Goal: Task Accomplishment & Management: Manage account settings

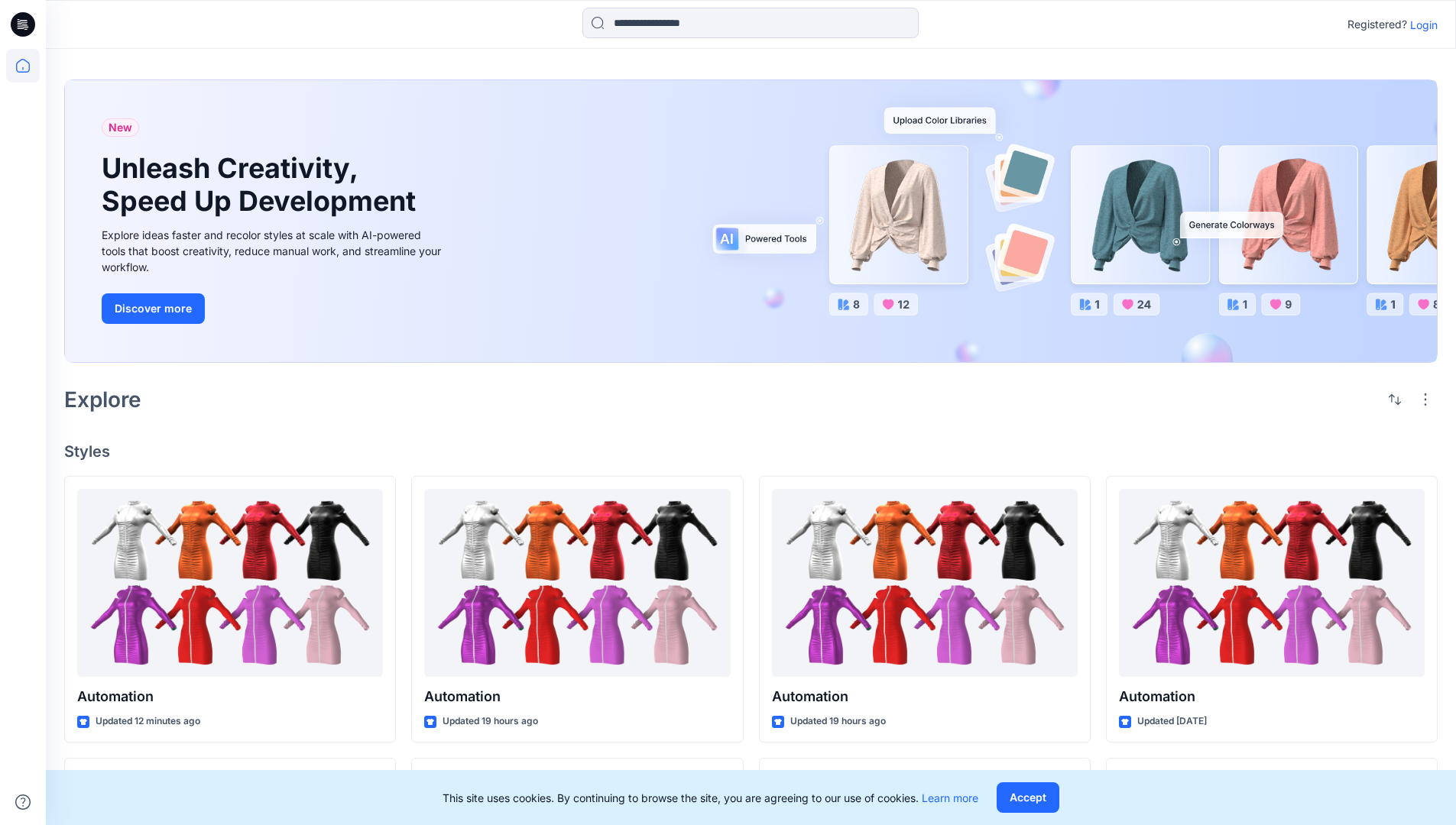
click at [1420, 24] on p "Login" at bounding box center [1424, 24] width 28 height 16
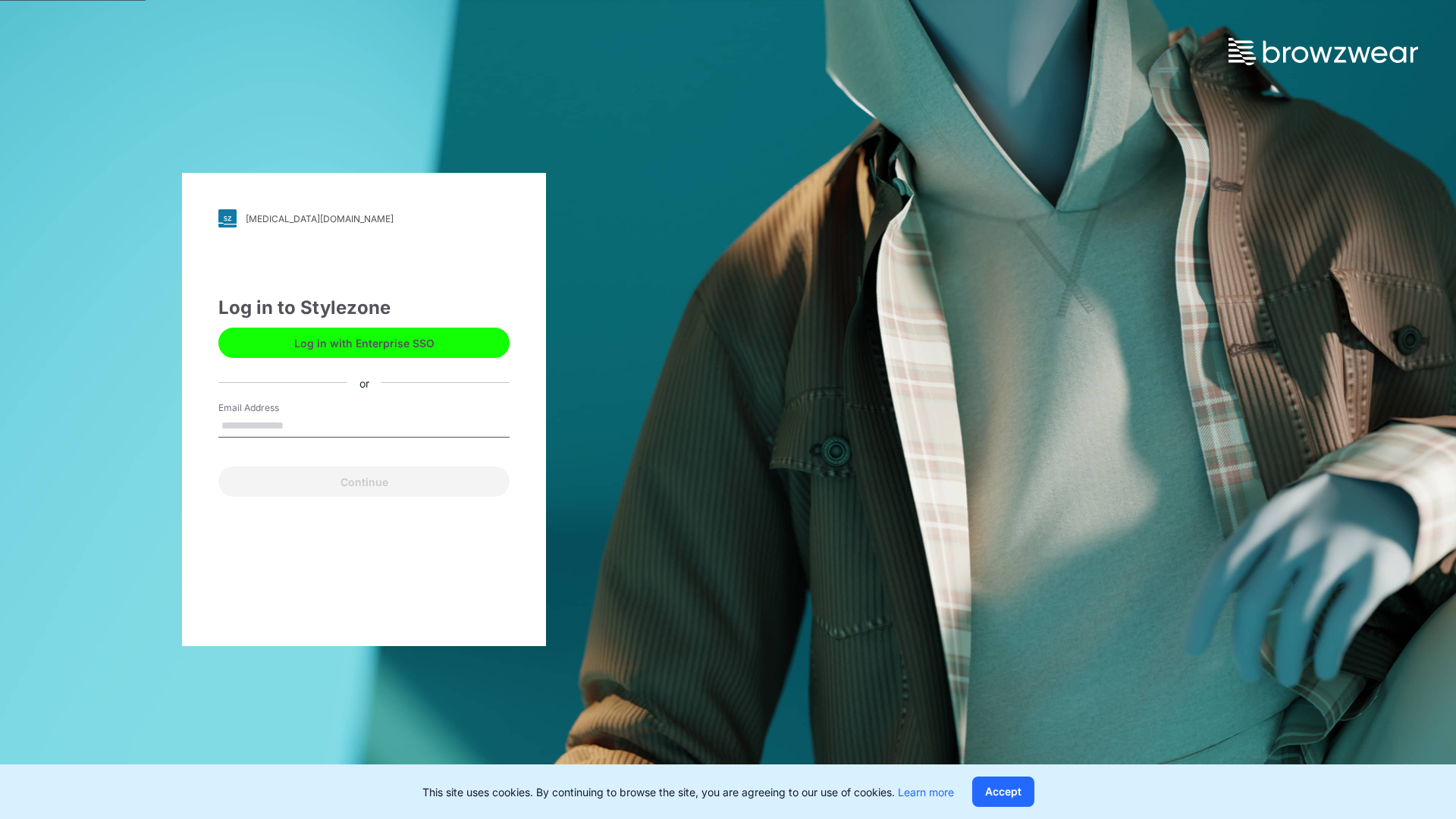
click at [299, 425] on input "Email Address" at bounding box center [364, 427] width 291 height 23
type input "**********"
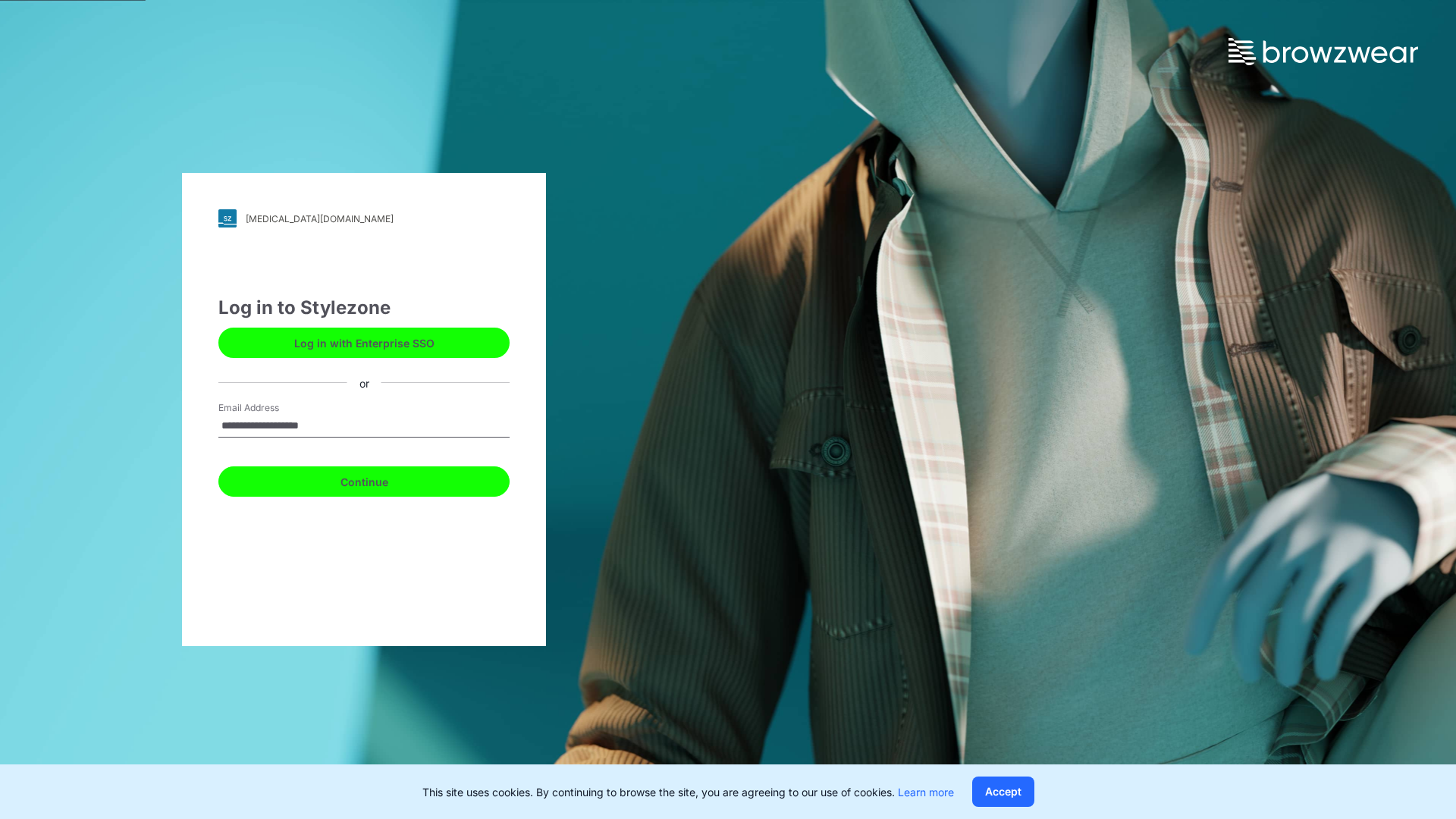
click at [381, 479] on button "Continue" at bounding box center [364, 482] width 291 height 31
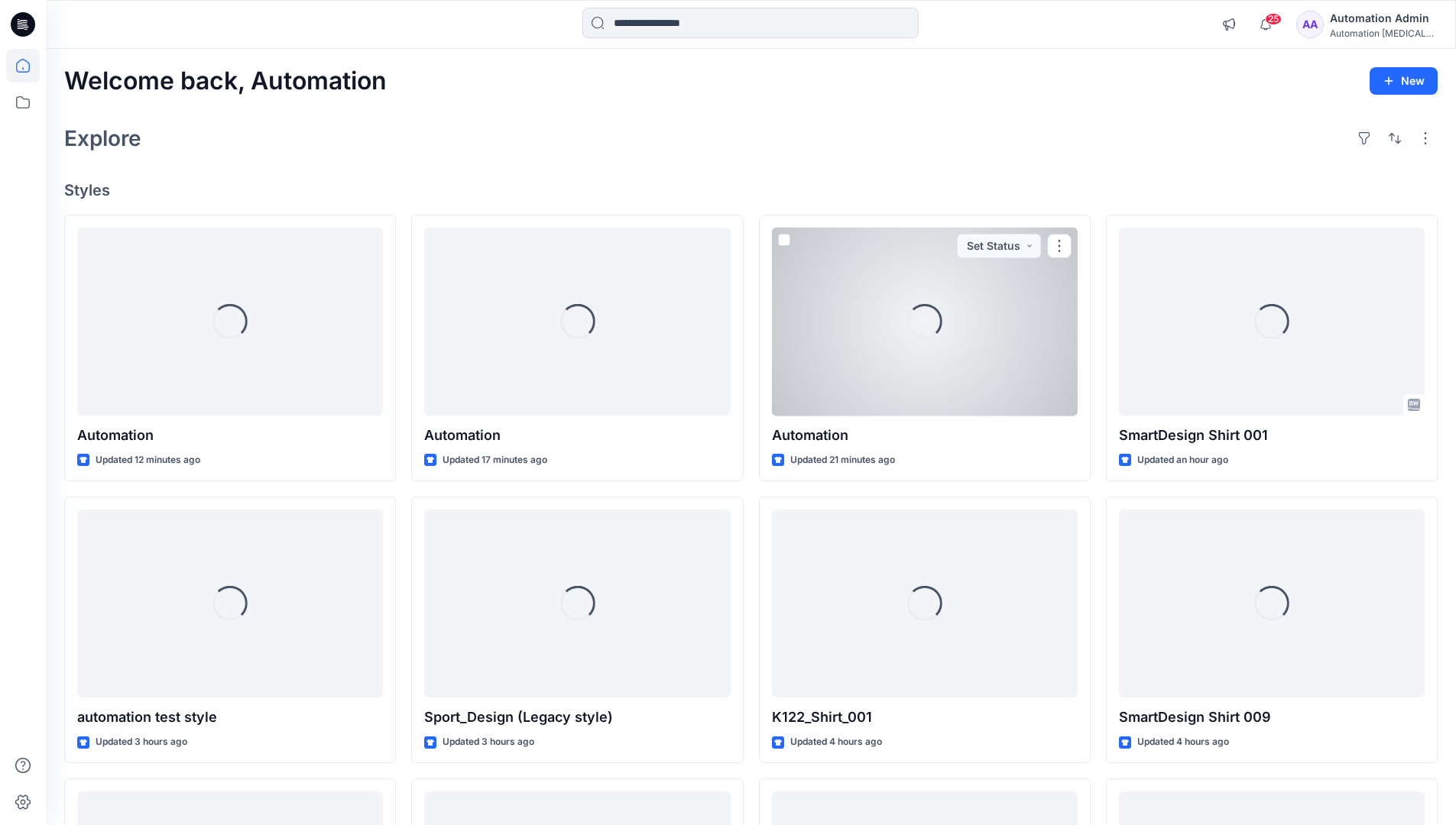
click at [29, 66] on icon at bounding box center [23, 66] width 13 height 13
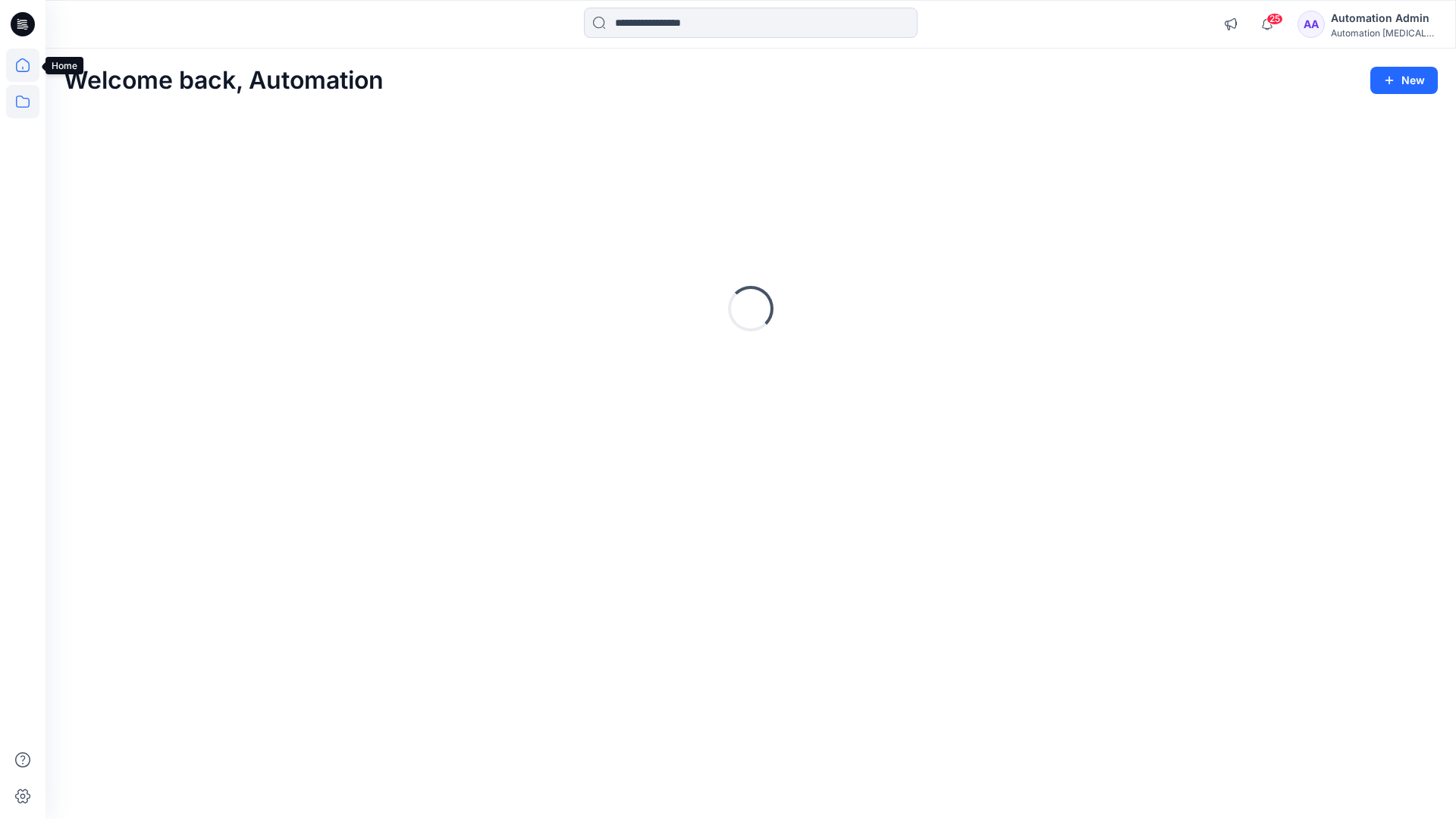
click at [21, 99] on icon at bounding box center [22, 101] width 33 height 33
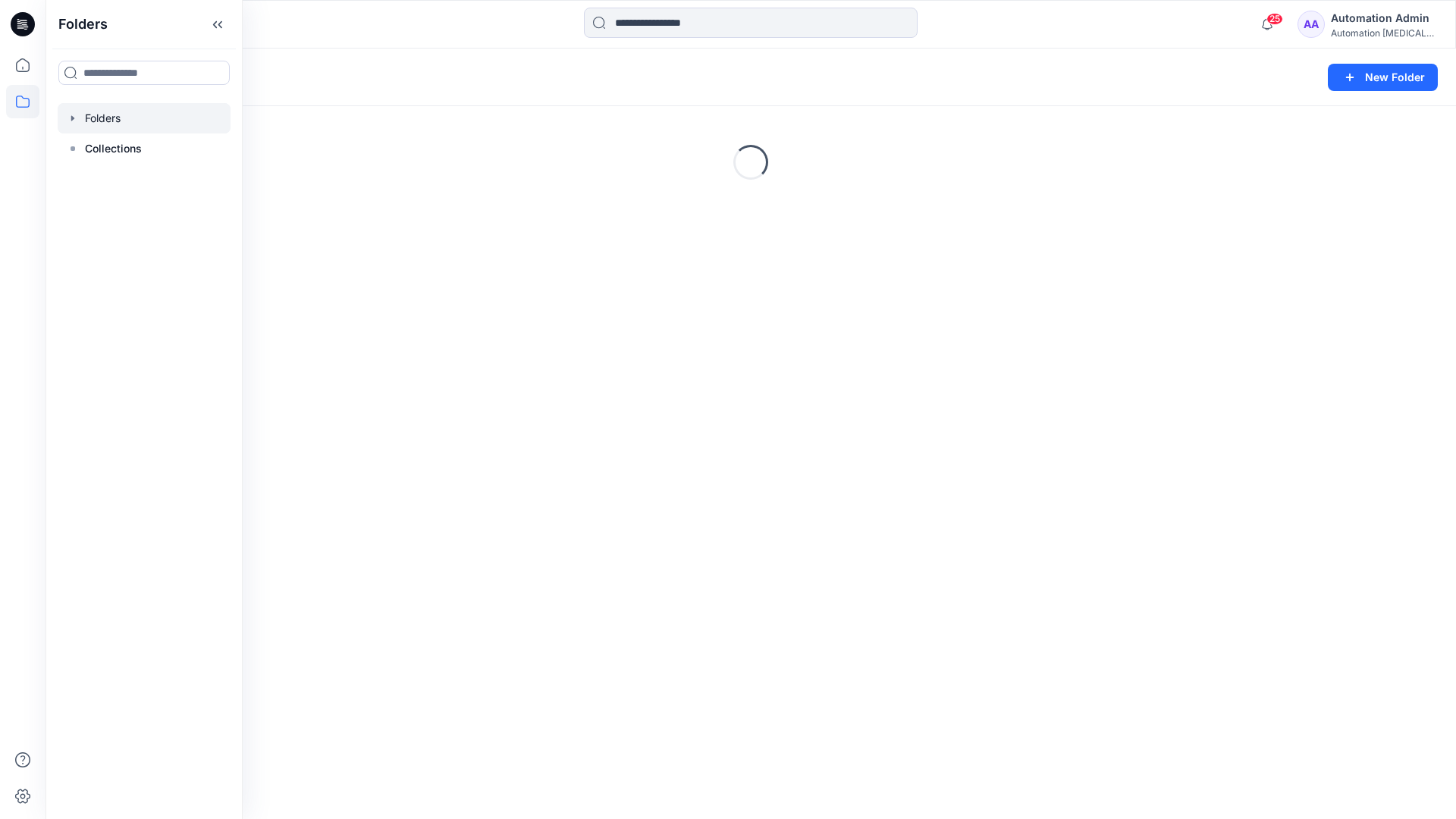
click at [730, 525] on div "Folders New Folder Loading..." at bounding box center [751, 434] width 1411 height 771
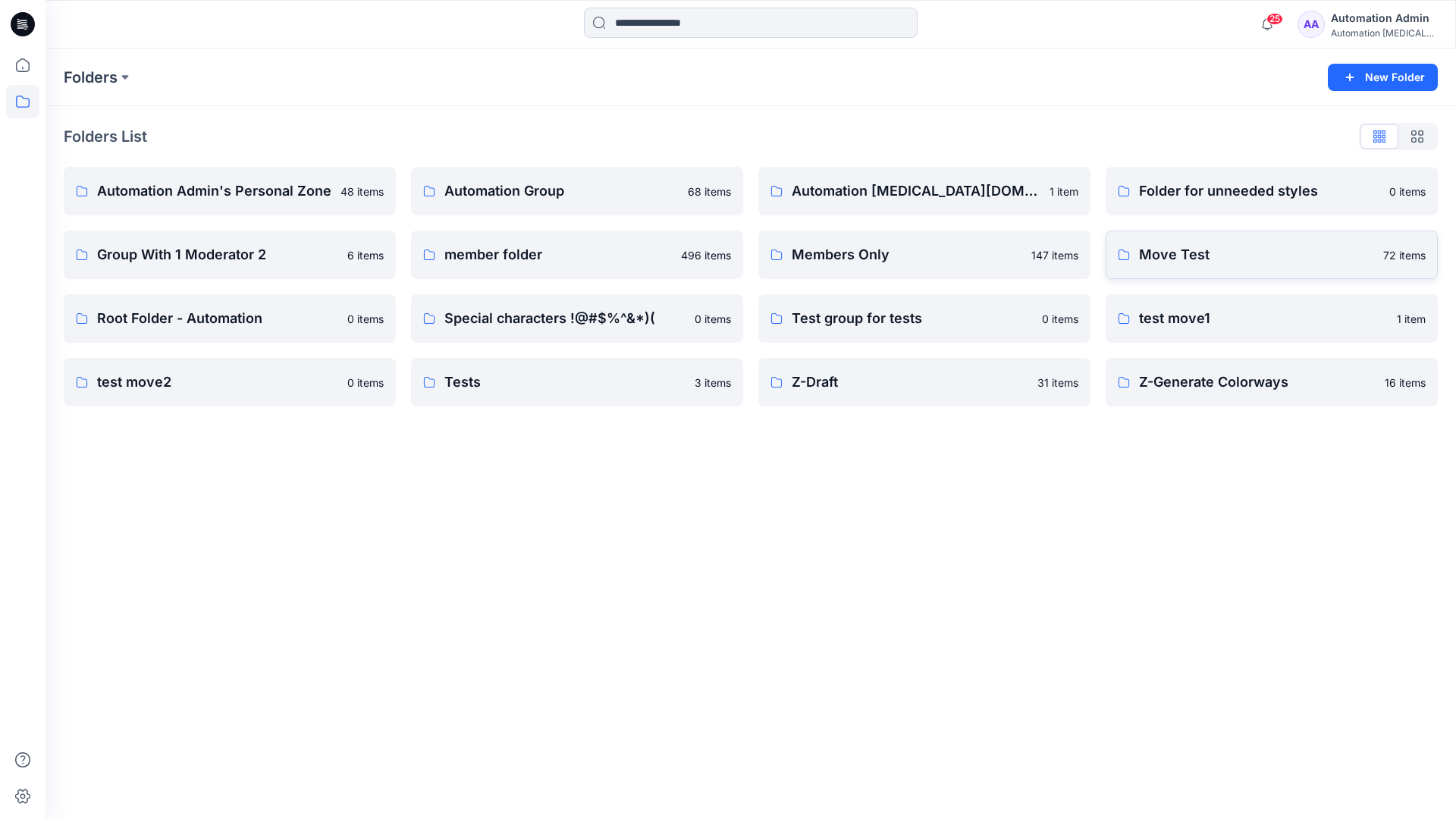
click at [1193, 251] on p "Move Test" at bounding box center [1257, 255] width 235 height 21
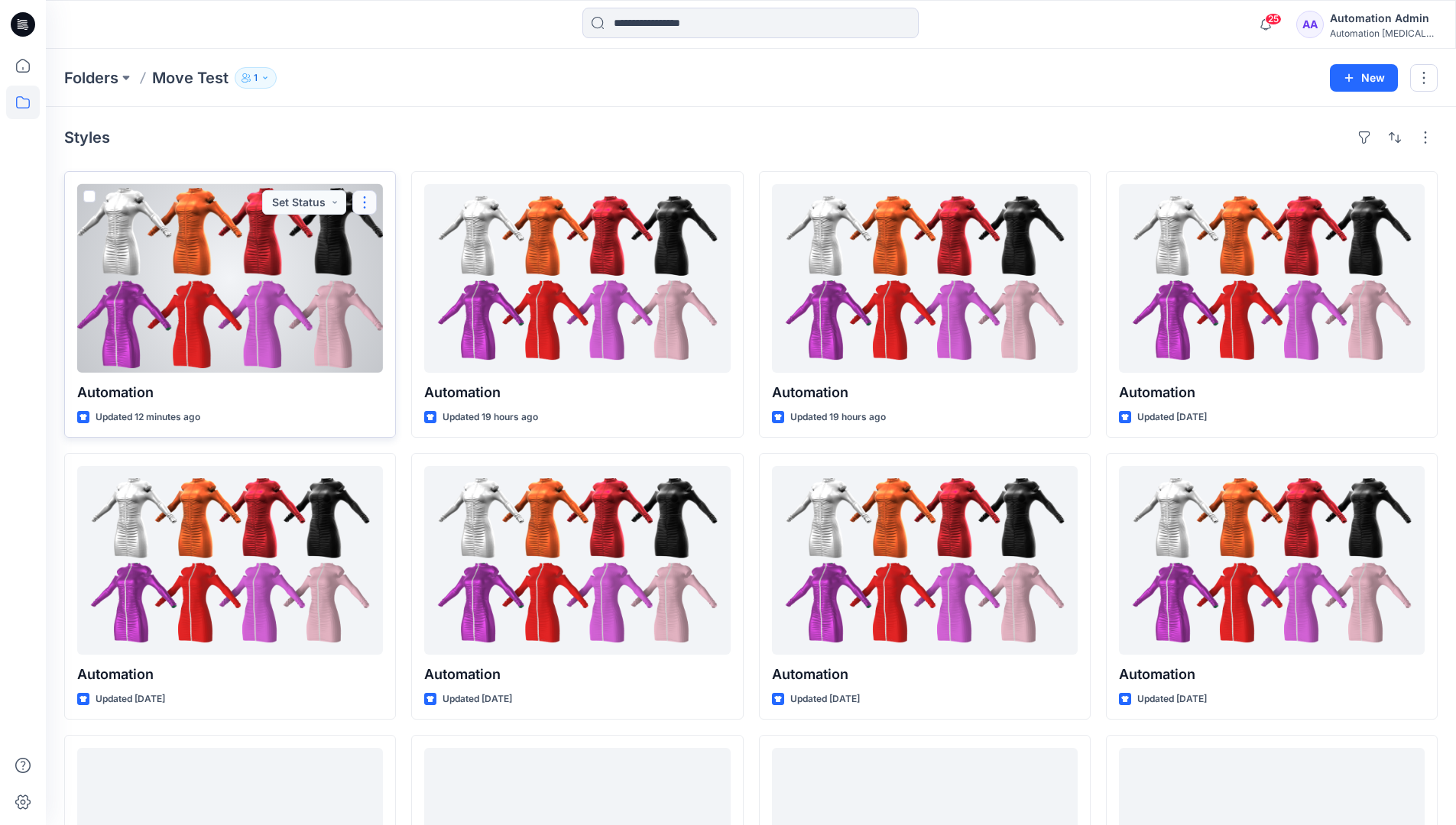
click at [358, 208] on button "button" at bounding box center [364, 201] width 24 height 24
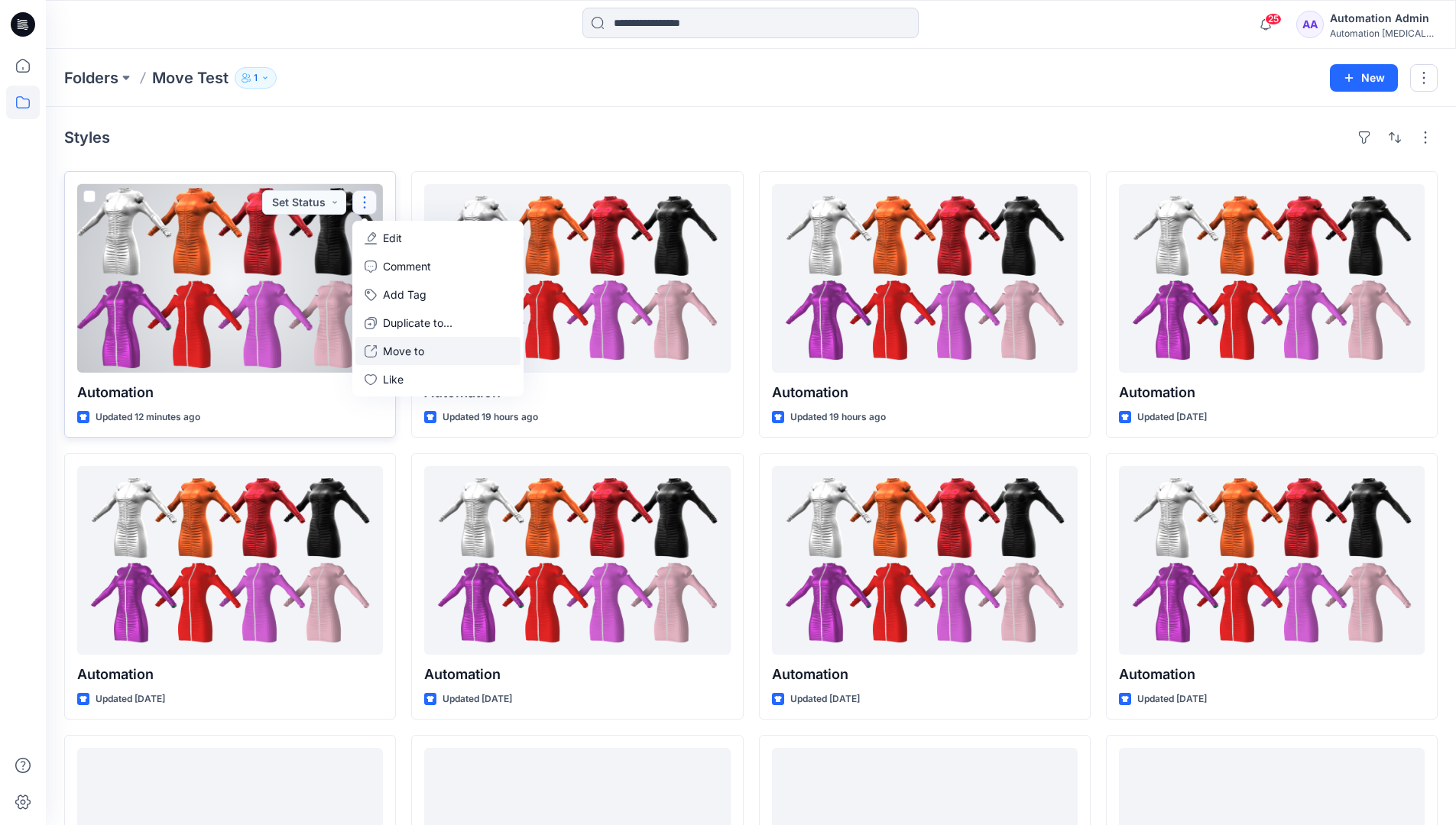
click at [409, 348] on p "Move to" at bounding box center [403, 351] width 41 height 16
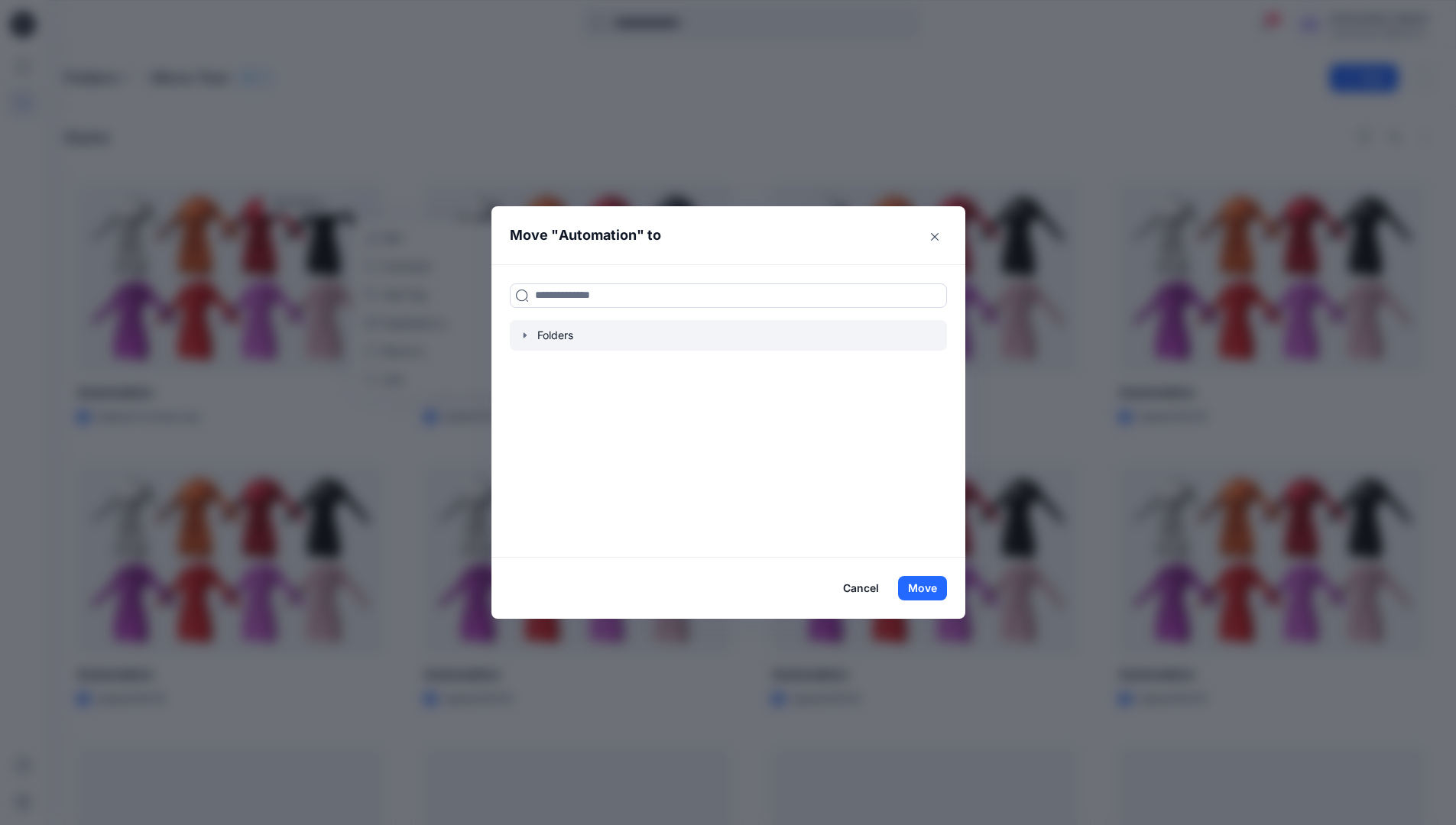
click at [526, 336] on icon "button" at bounding box center [524, 335] width 3 height 6
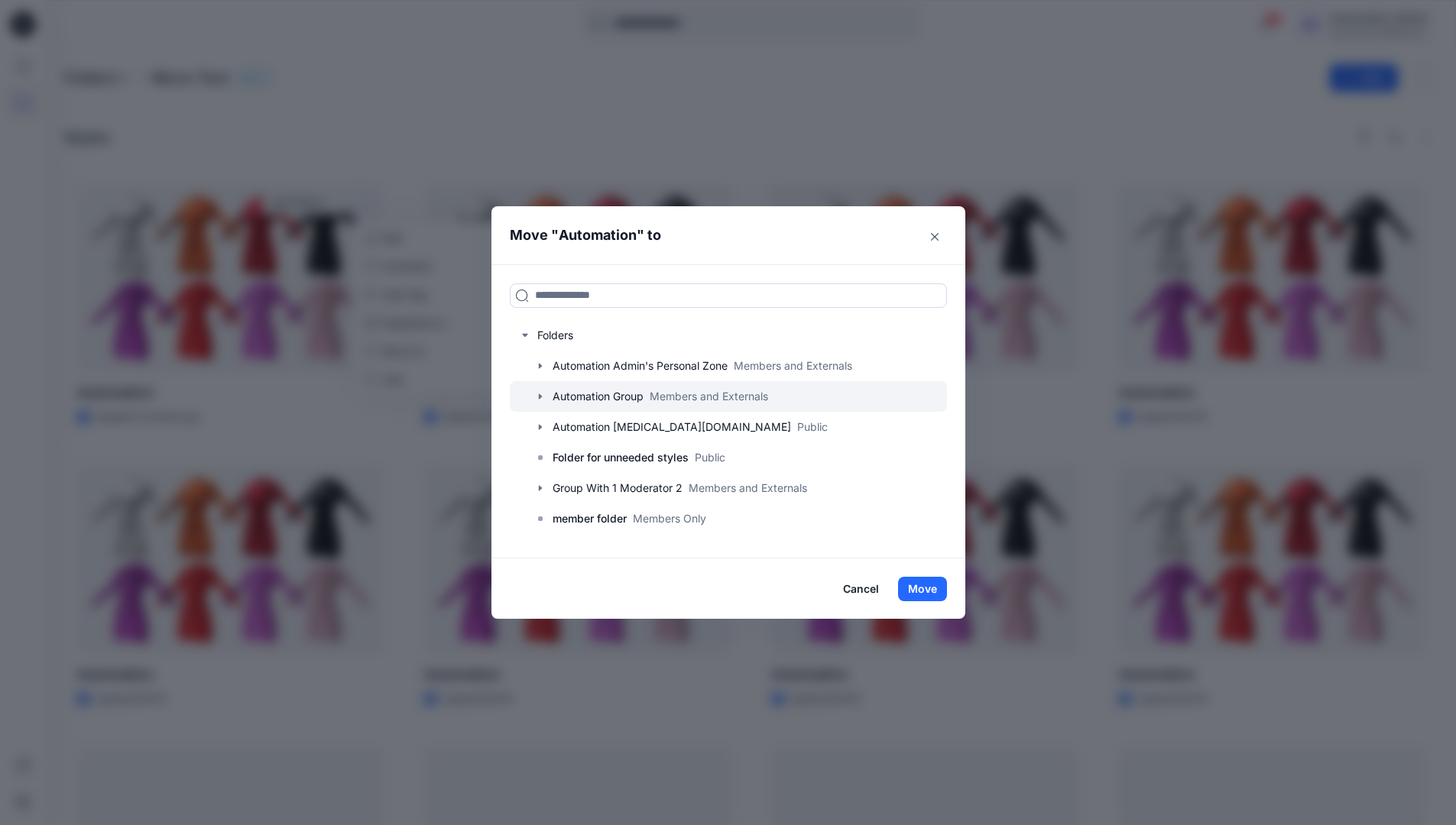
click at [574, 392] on div at bounding box center [728, 397] width 437 height 31
click at [931, 585] on button "Move" at bounding box center [923, 589] width 49 height 24
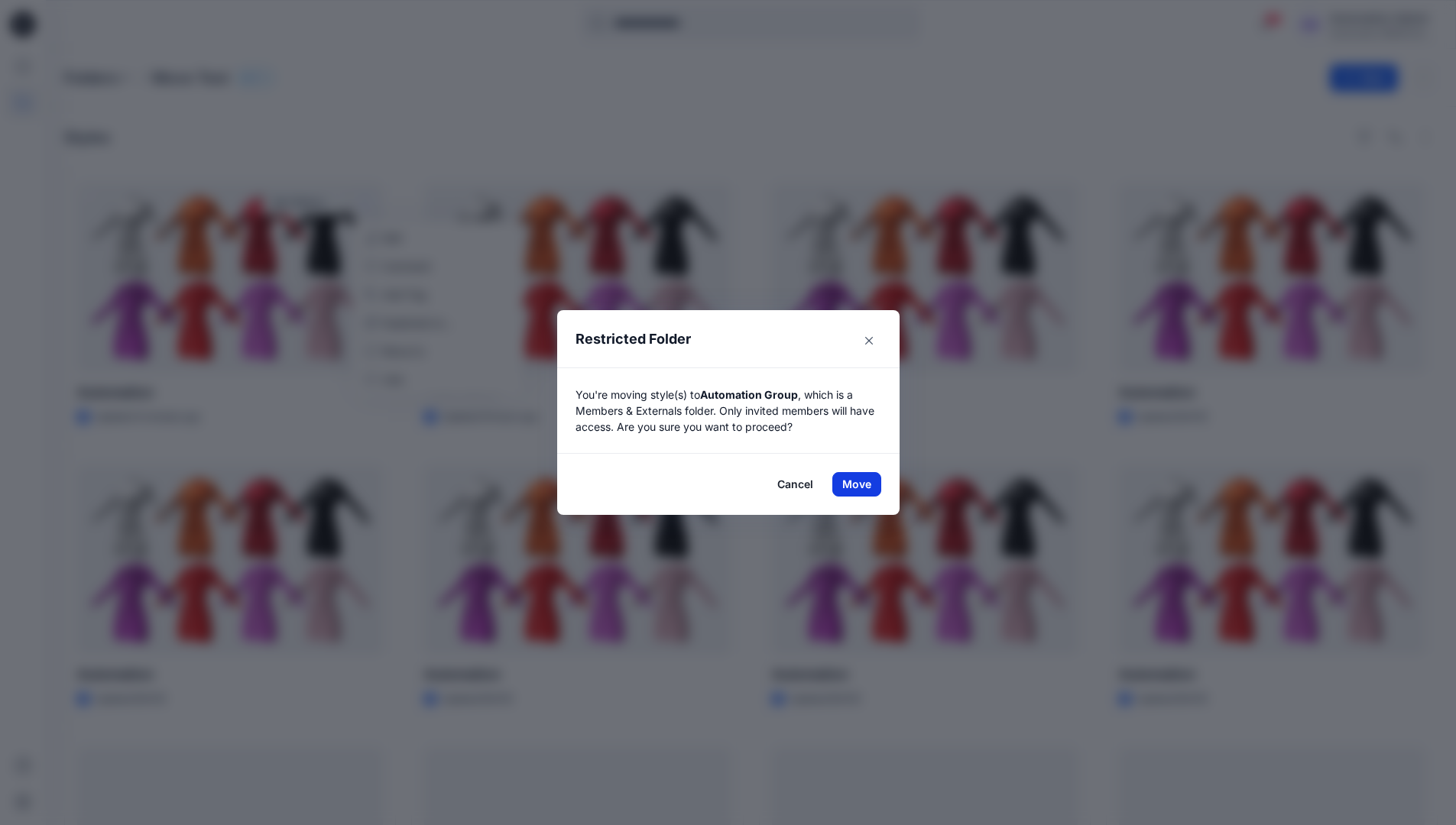
click at [862, 485] on button "Move" at bounding box center [856, 484] width 49 height 24
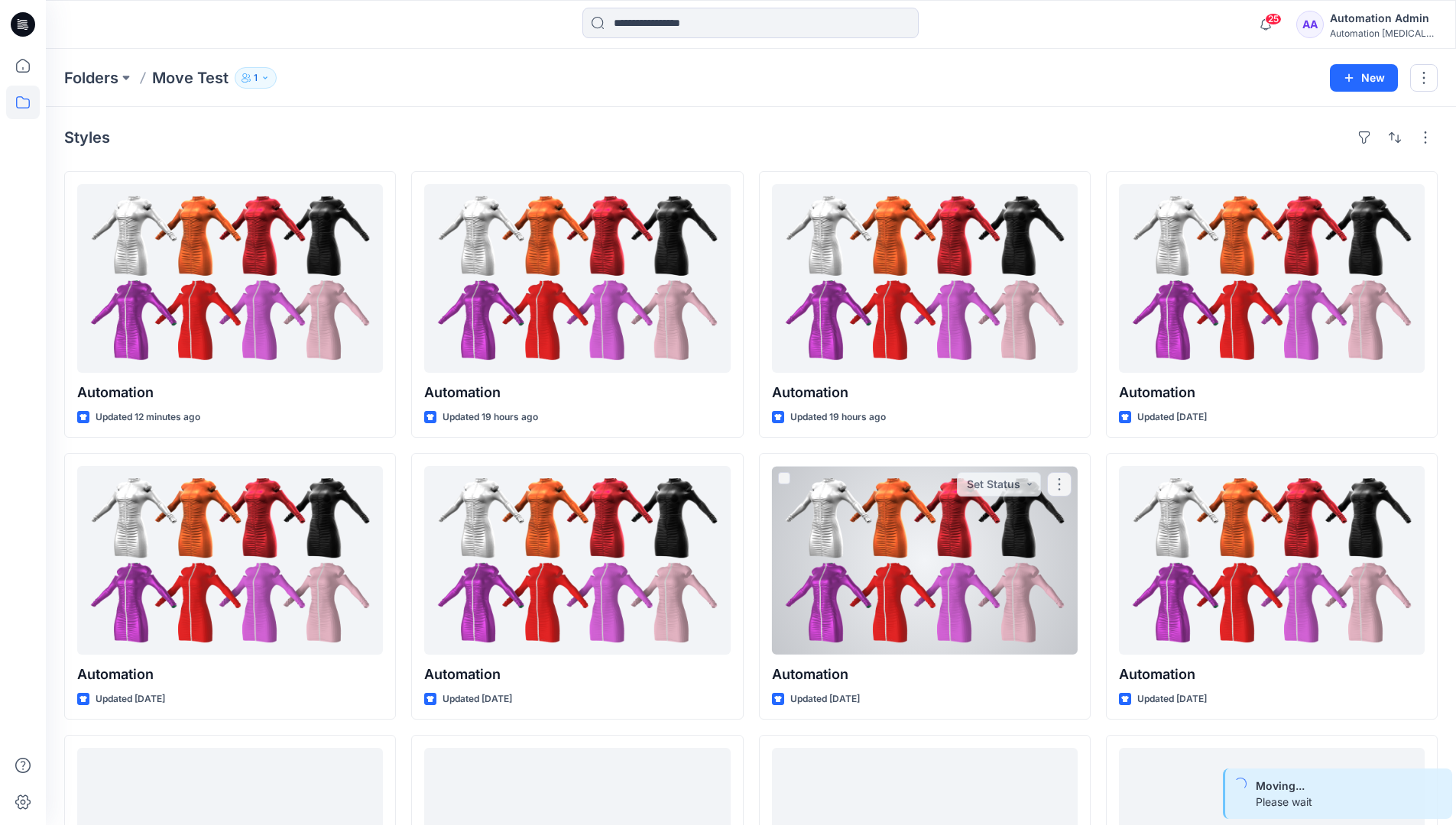
click at [1375, 22] on div "Automation Admin" at bounding box center [1384, 18] width 107 height 18
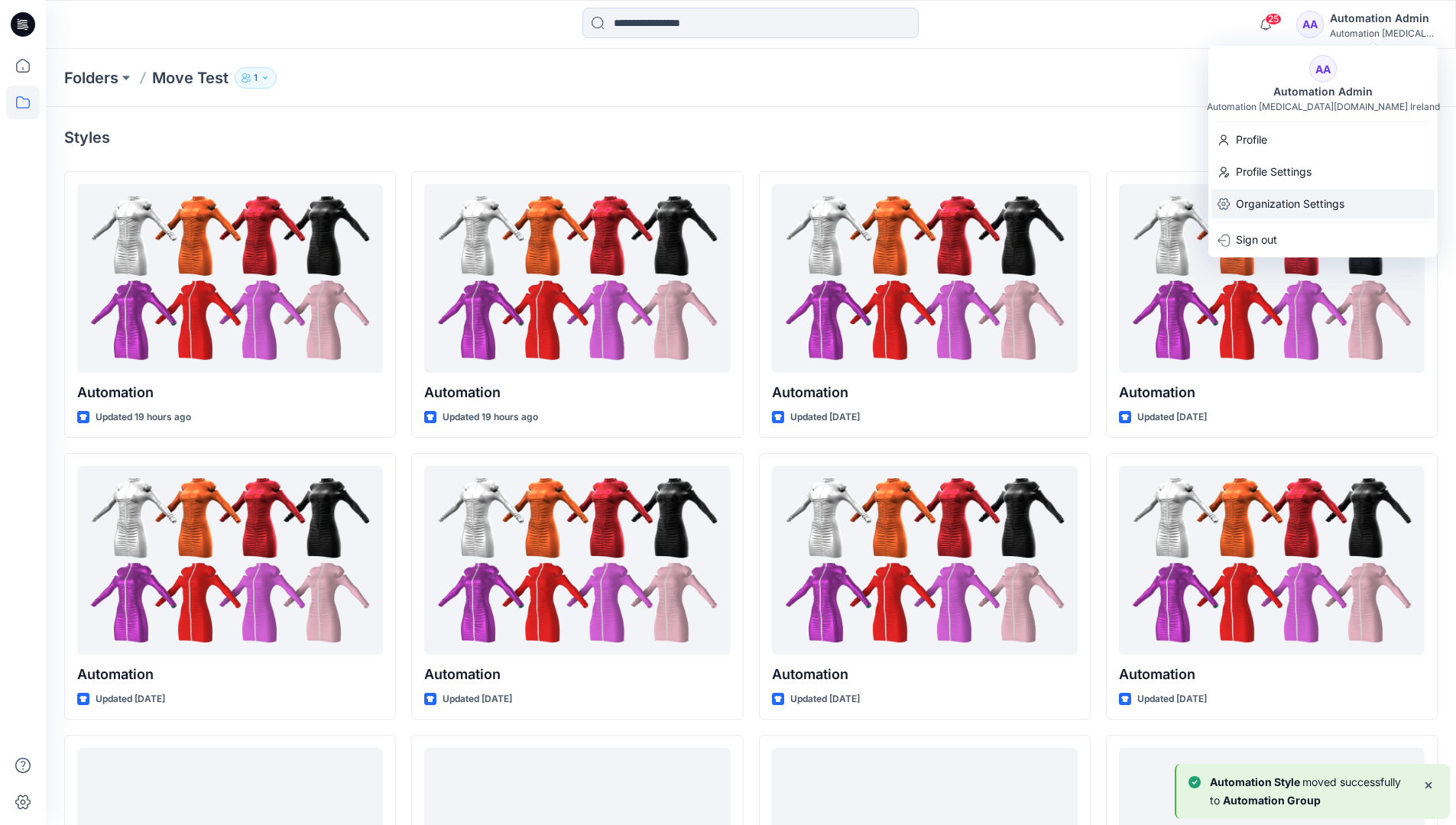
click at [1305, 194] on p "Organization Settings" at bounding box center [1290, 204] width 109 height 29
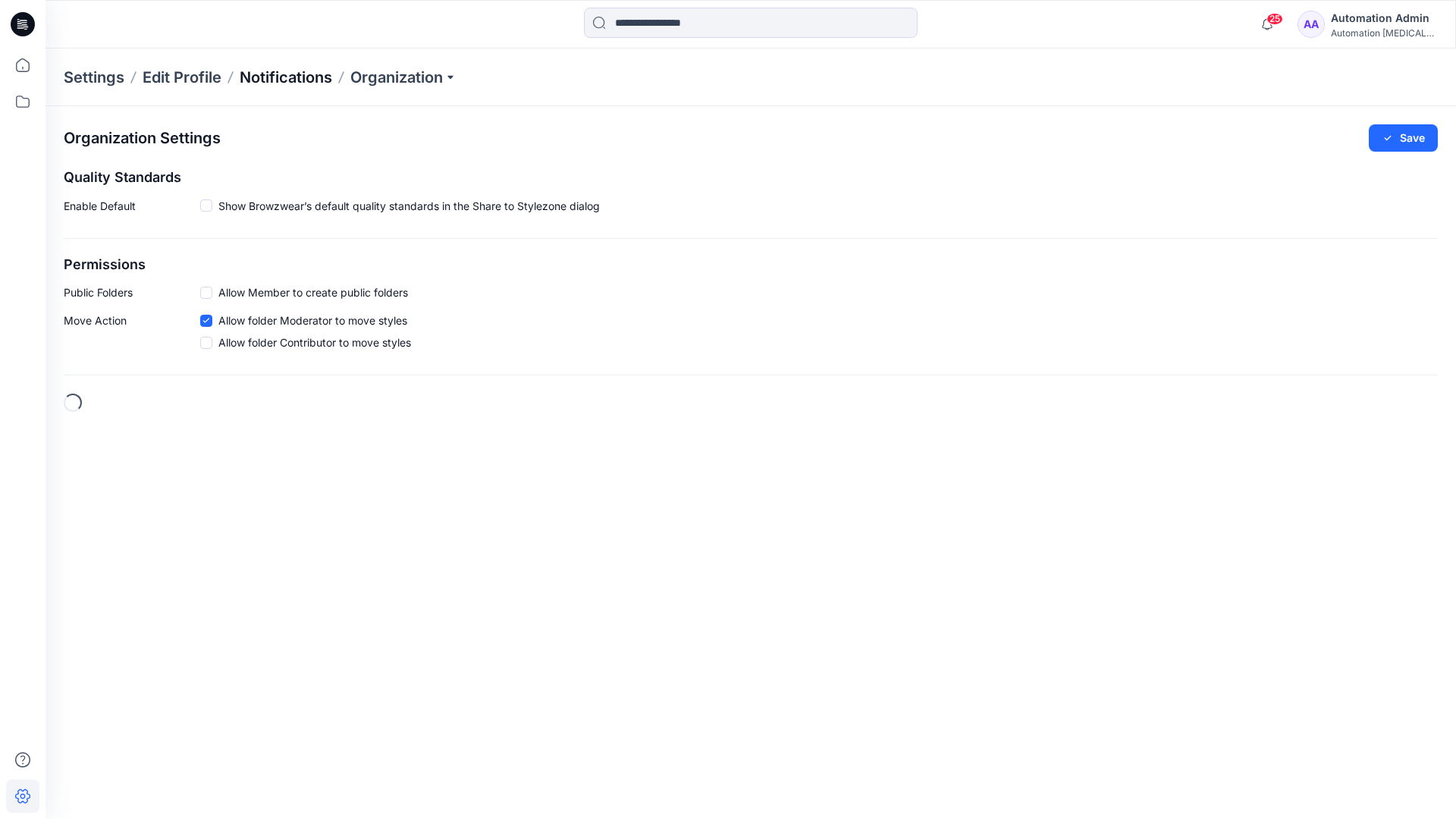
click at [276, 76] on p "Notifications" at bounding box center [286, 77] width 93 height 21
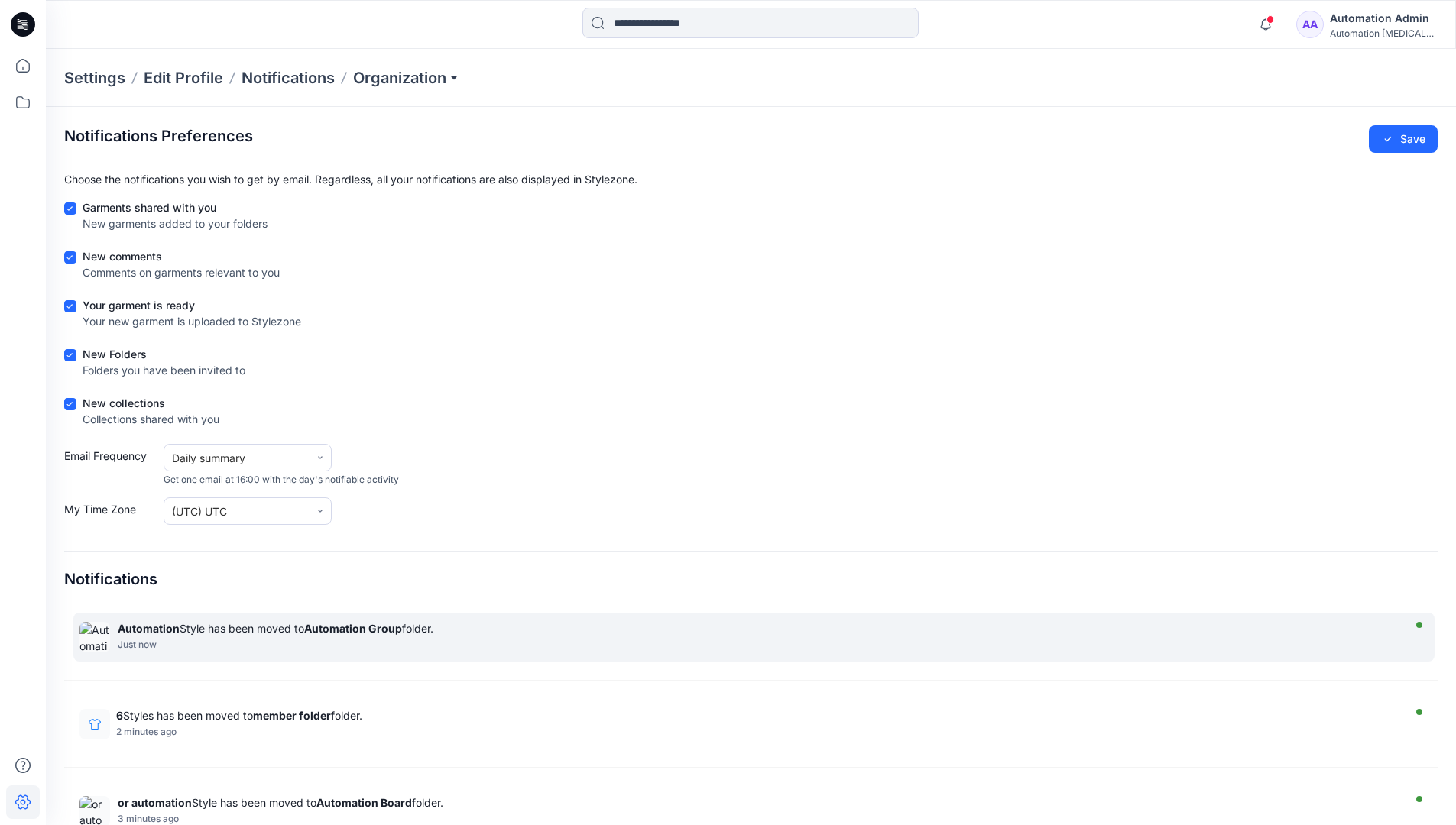
click at [352, 628] on strong "Automation Group" at bounding box center [353, 627] width 97 height 13
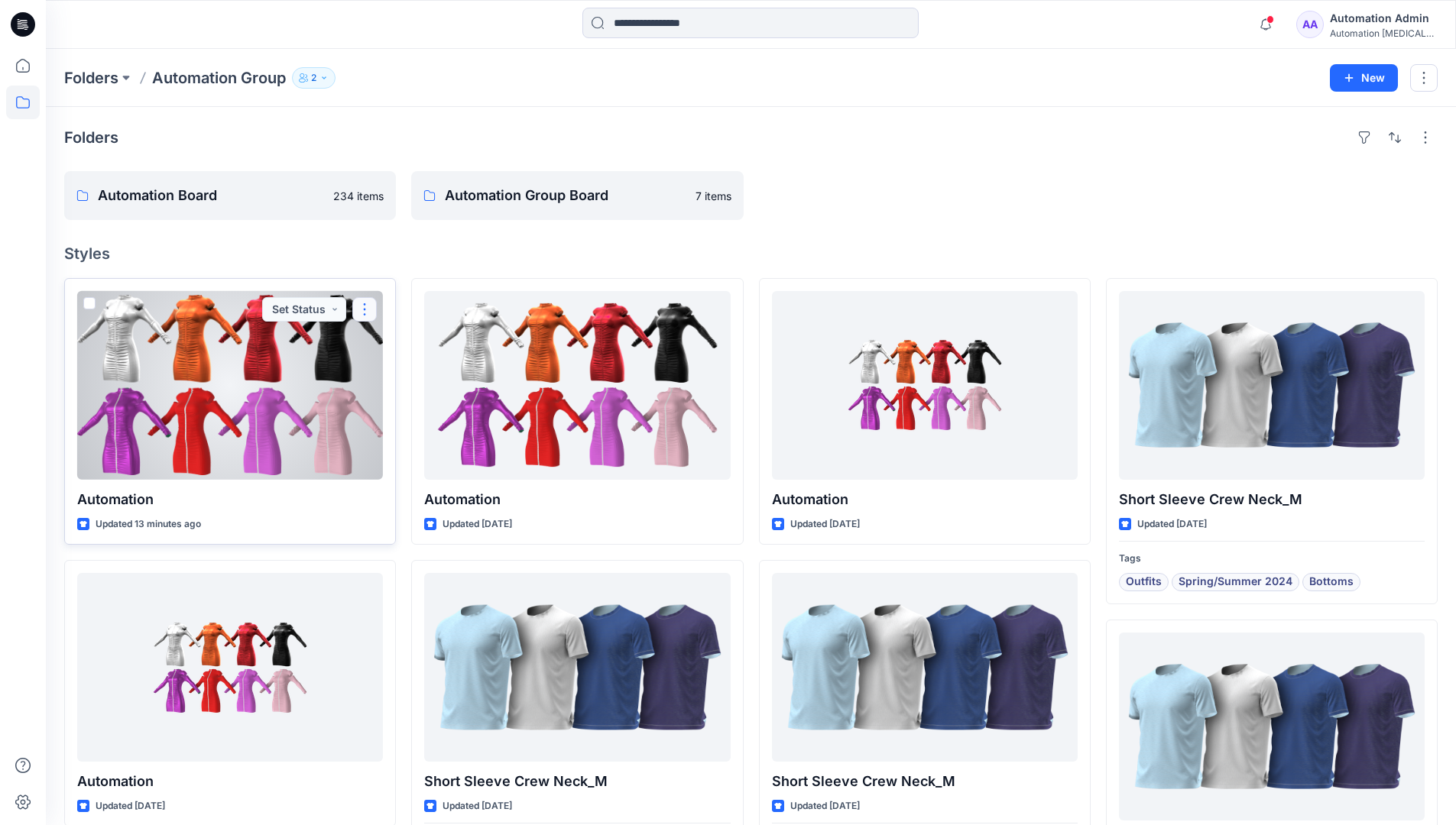
click at [368, 310] on button "button" at bounding box center [364, 308] width 24 height 24
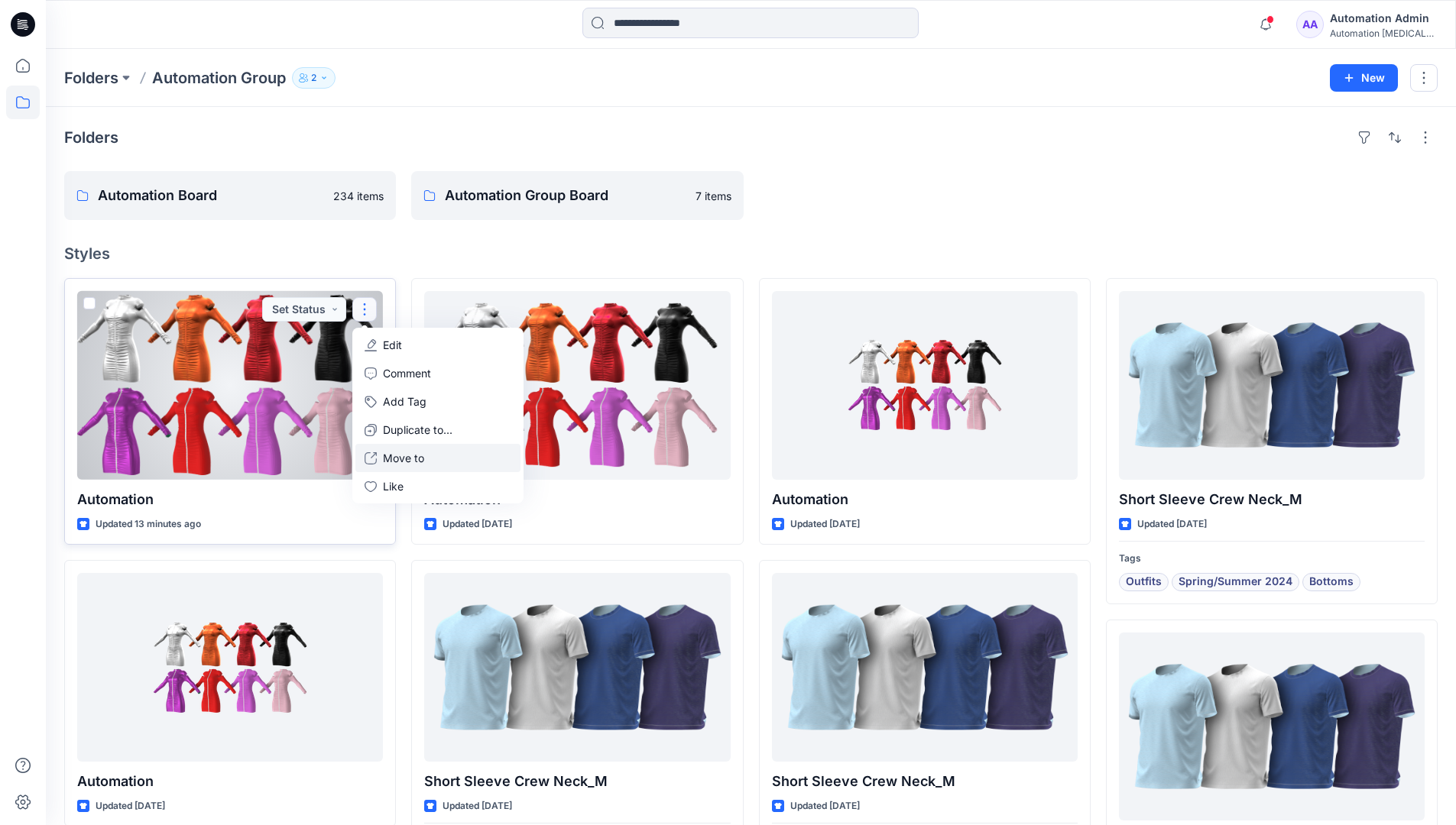
click at [391, 457] on p "Move to" at bounding box center [403, 458] width 41 height 16
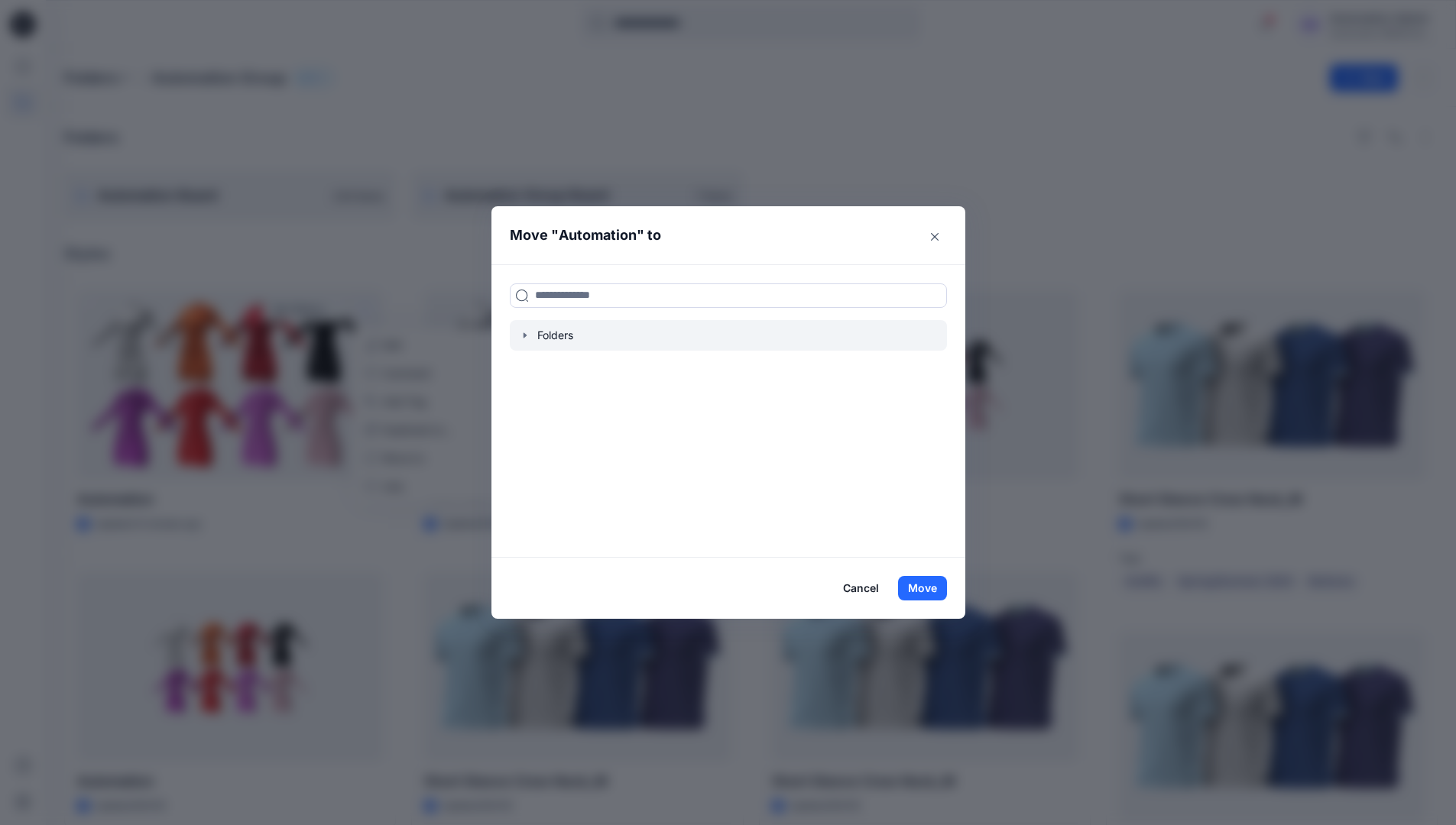
click at [531, 337] on icon "button" at bounding box center [525, 335] width 13 height 13
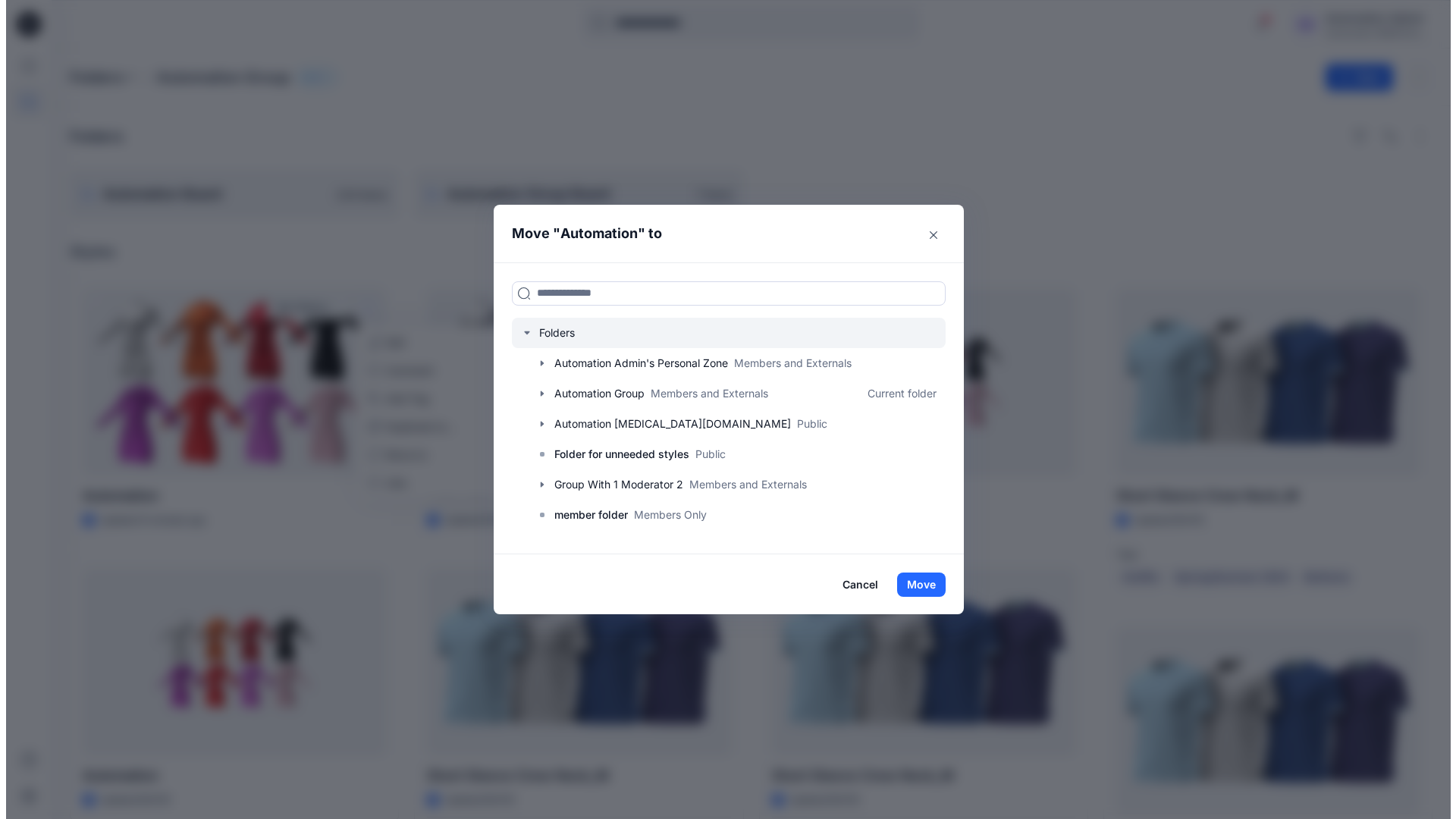
scroll to position [149, 0]
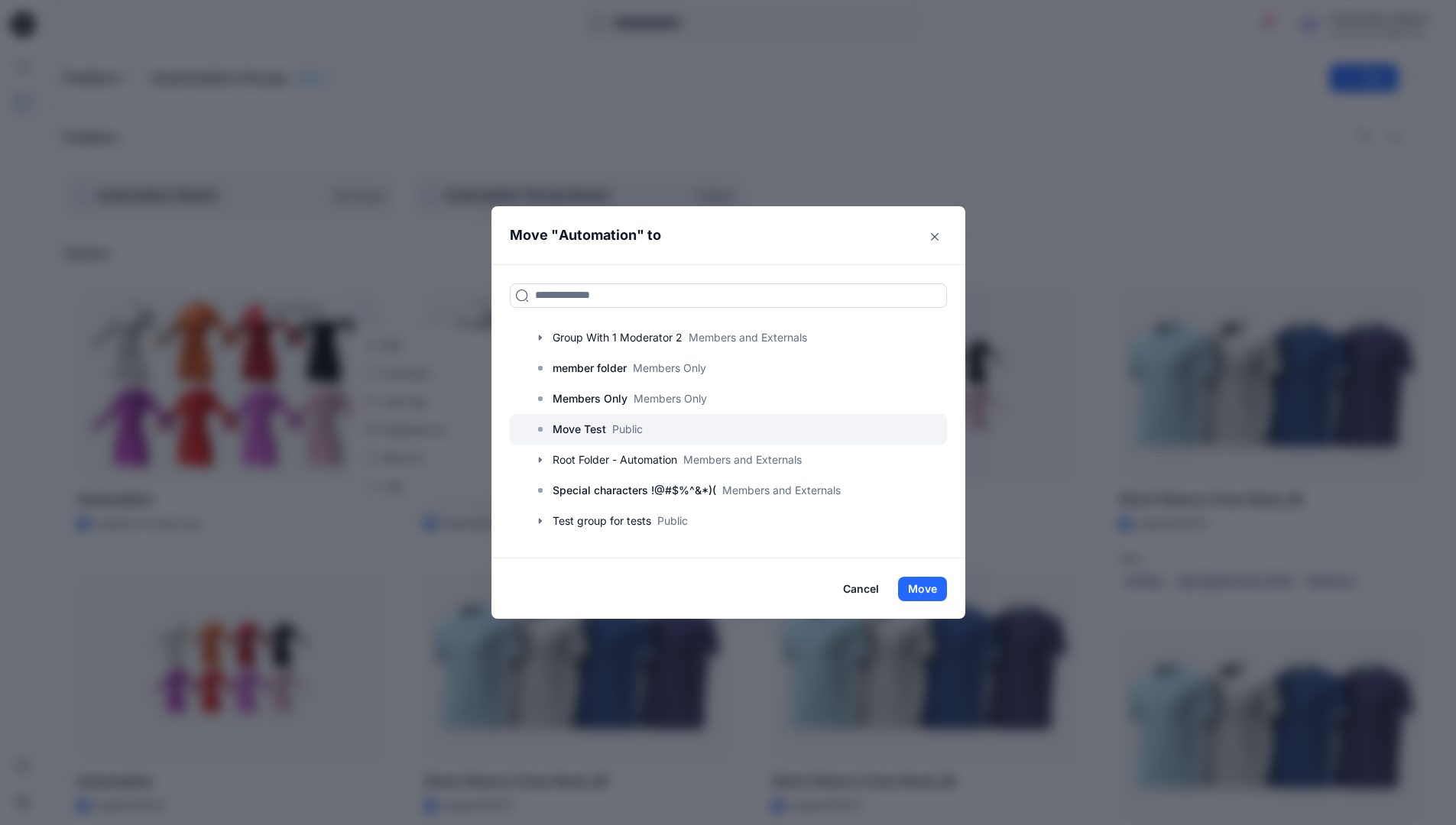
click at [597, 422] on p "Move Test" at bounding box center [579, 429] width 53 height 18
click at [935, 582] on button "Move" at bounding box center [923, 589] width 49 height 24
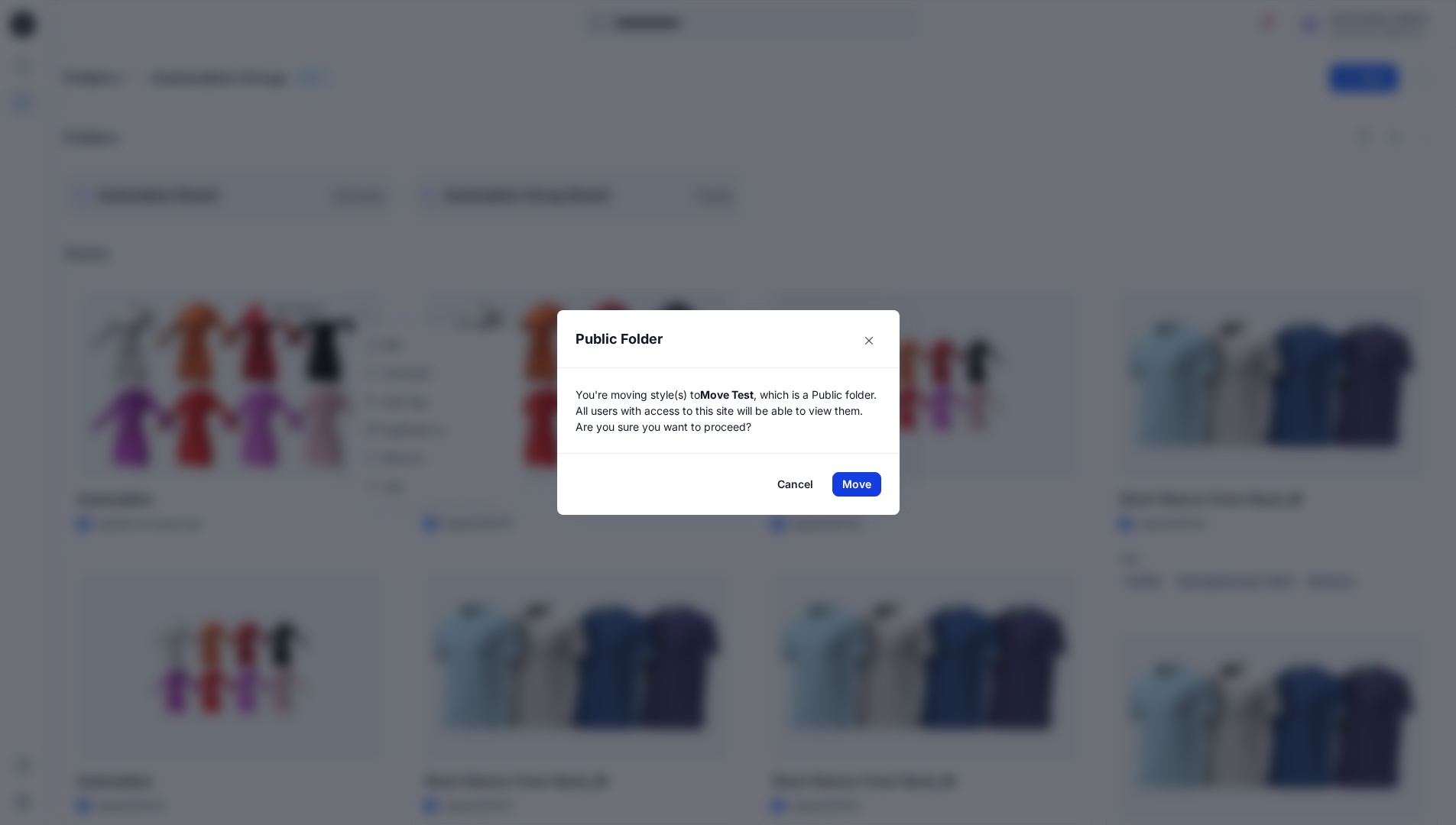
click at [862, 485] on button "Move" at bounding box center [856, 484] width 49 height 24
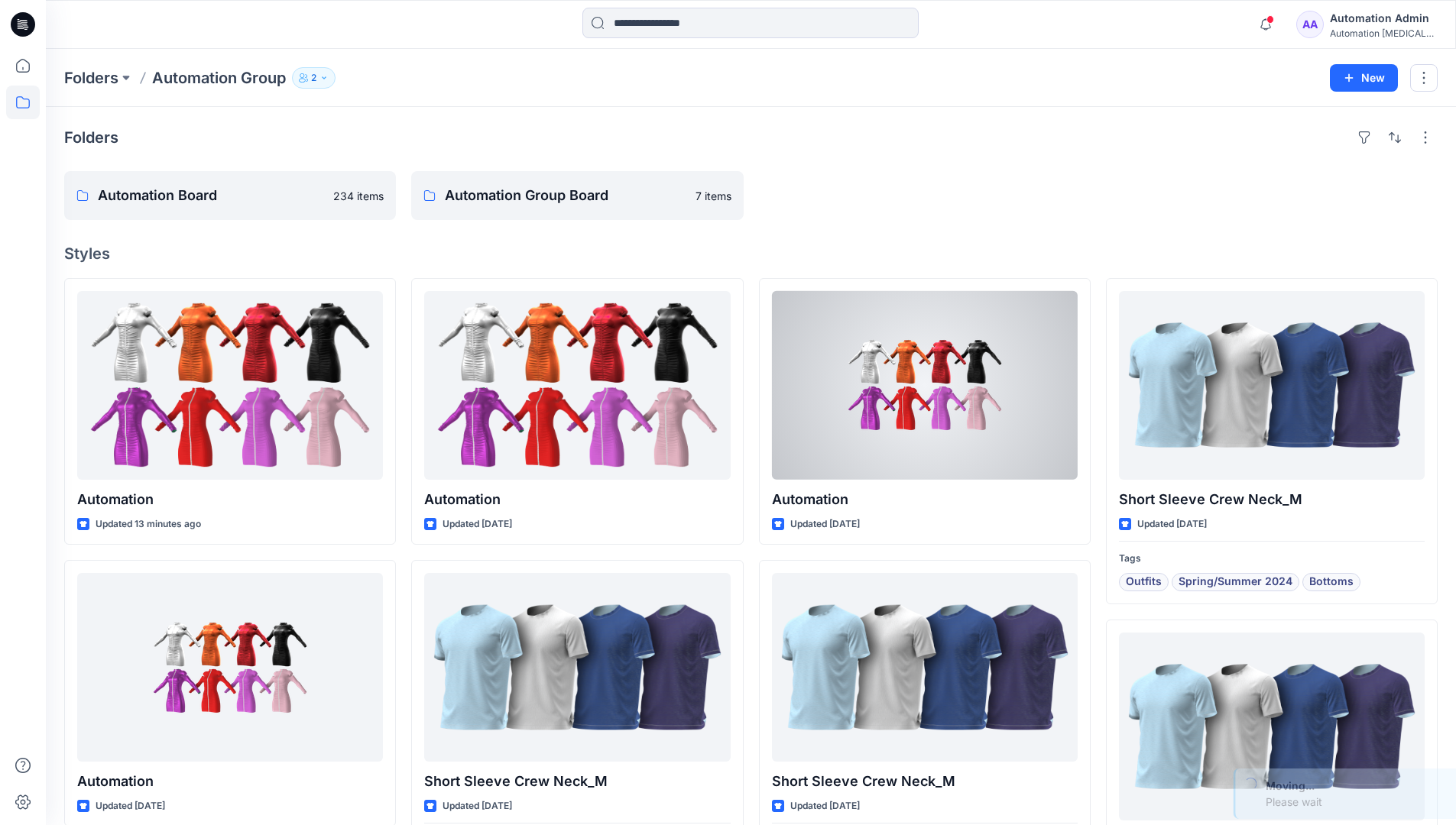
click at [1364, 24] on div "Automation Admin" at bounding box center [1384, 18] width 107 height 18
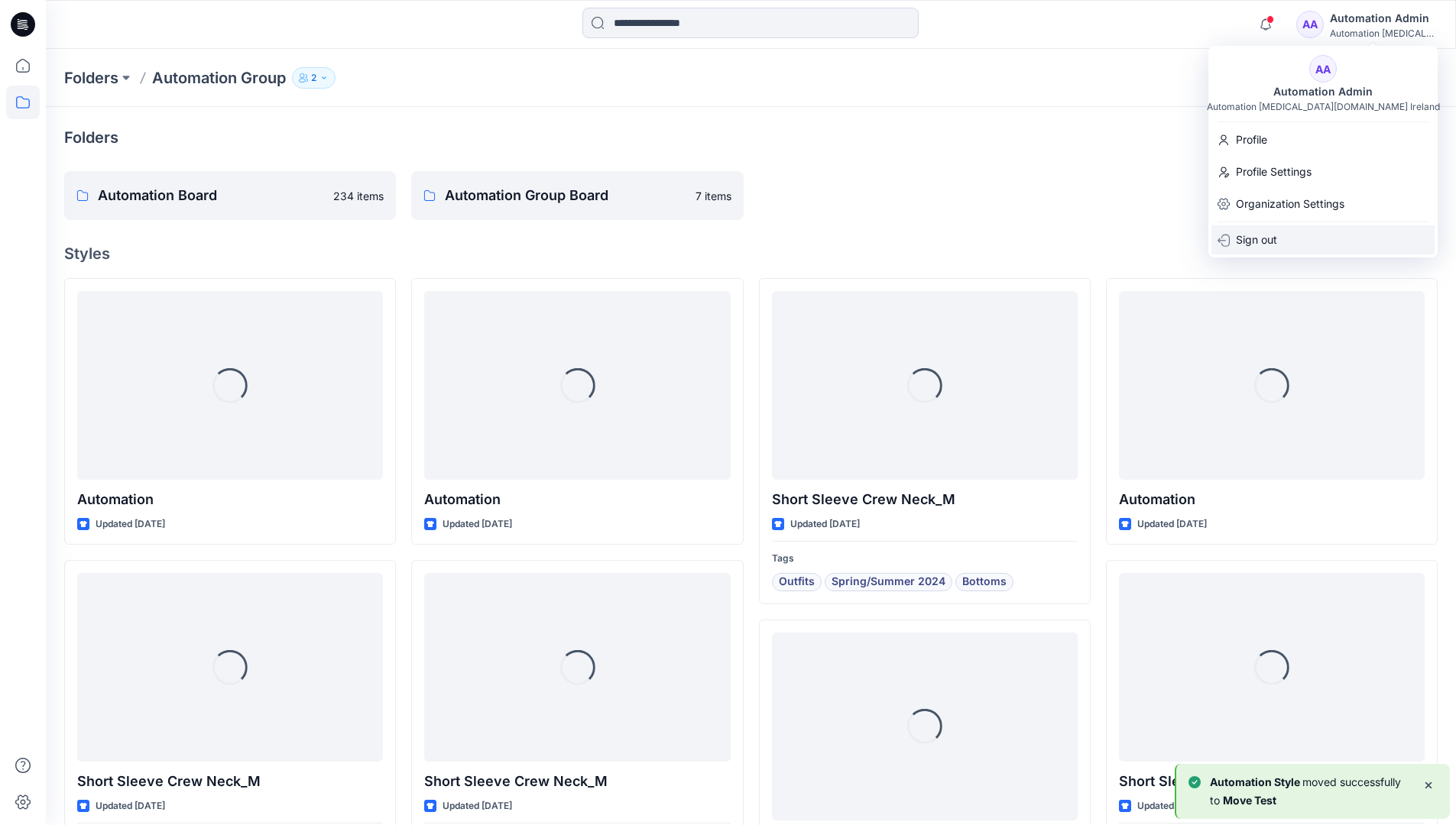
click at [1290, 234] on div "Sign out" at bounding box center [1324, 240] width 224 height 29
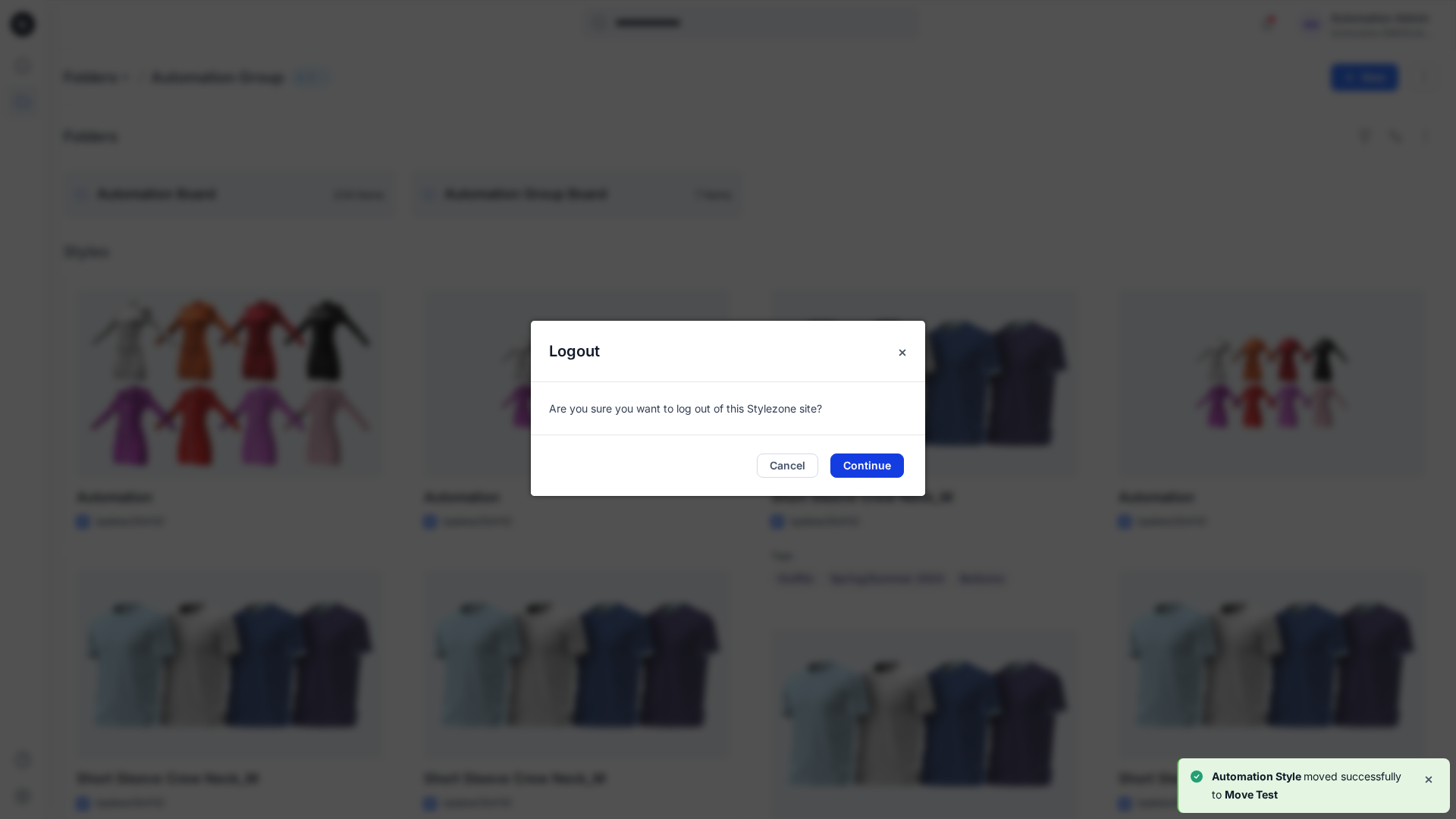
click at [859, 461] on button "Continue" at bounding box center [867, 465] width 74 height 24
